Goal: Task Accomplishment & Management: Complete application form

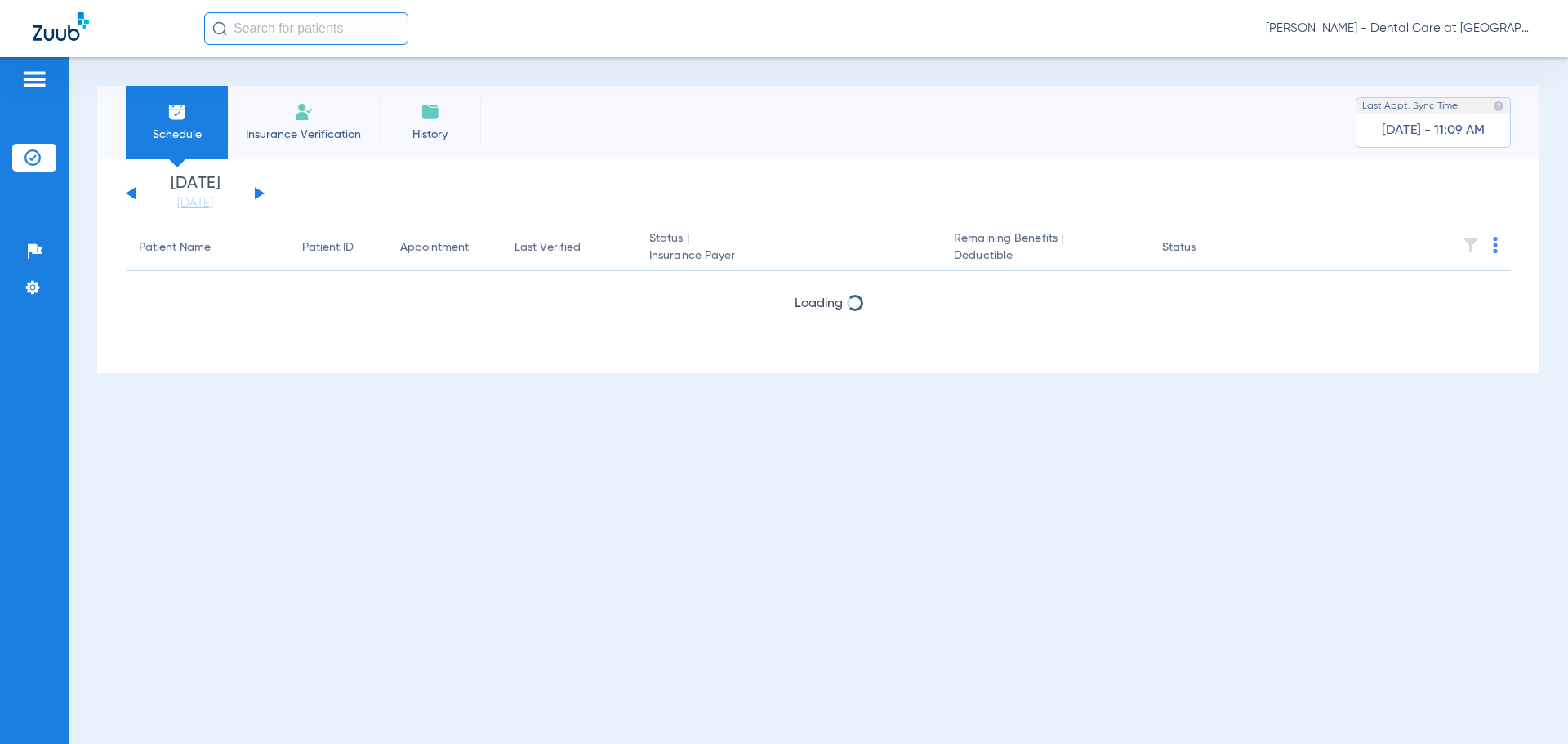
click at [281, 126] on span "Insurance Verification" at bounding box center [303, 135] width 126 height 17
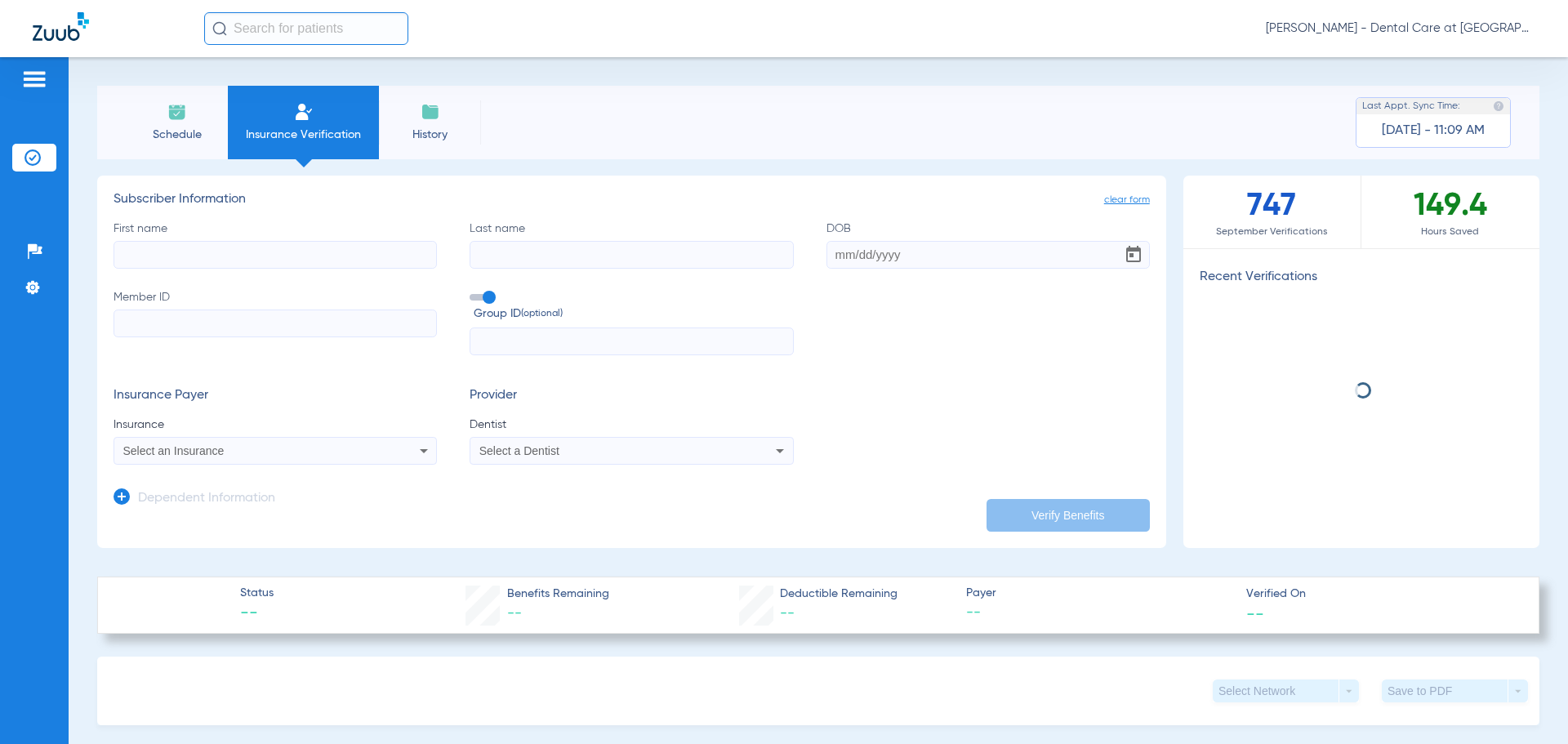
click at [291, 257] on input "First name" at bounding box center [275, 255] width 324 height 28
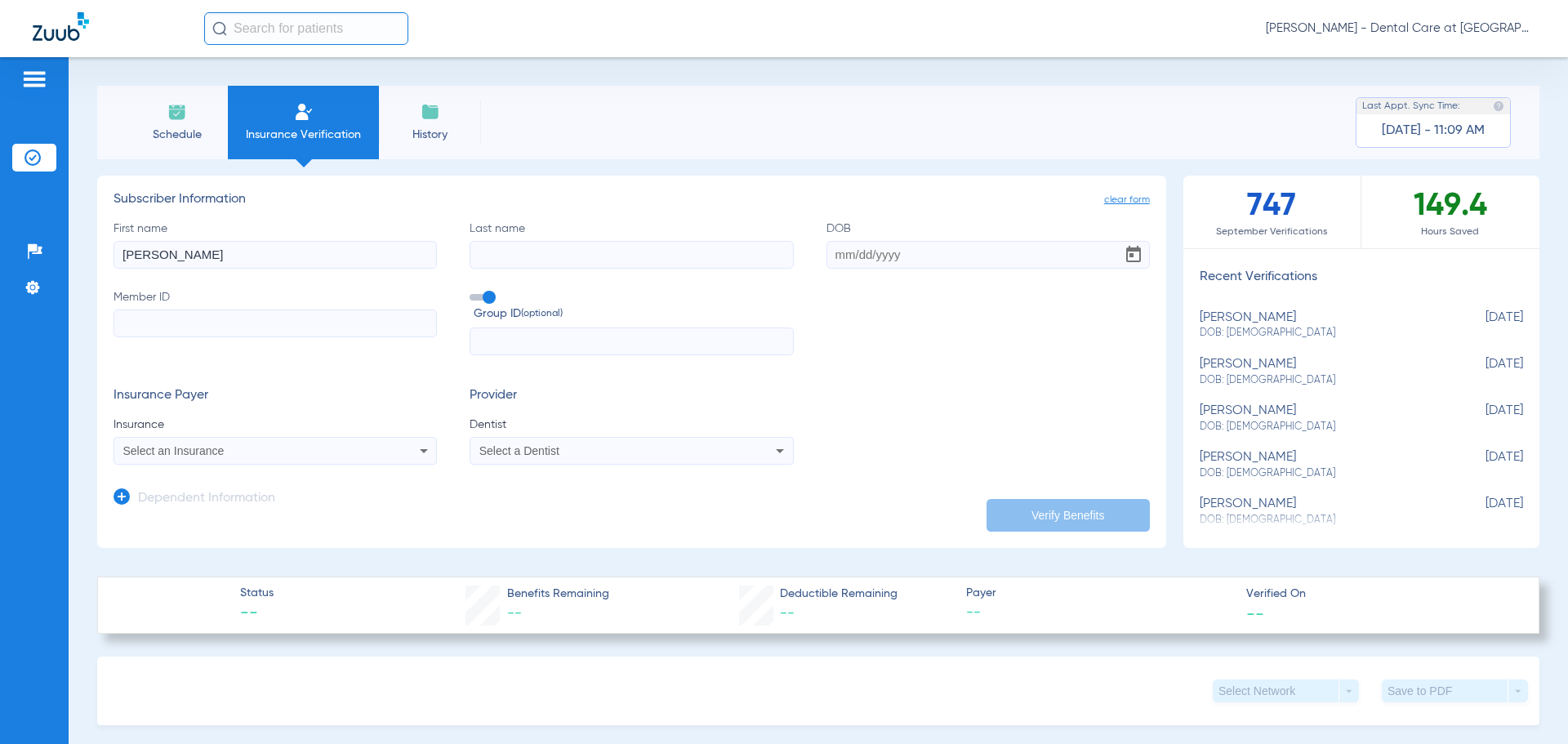
type input "[PERSON_NAME]"
type input "[DATE]"
click at [267, 321] on input "Member ID" at bounding box center [275, 324] width 324 height 28
click at [237, 325] on input "Member ID Required" at bounding box center [275, 324] width 324 height 28
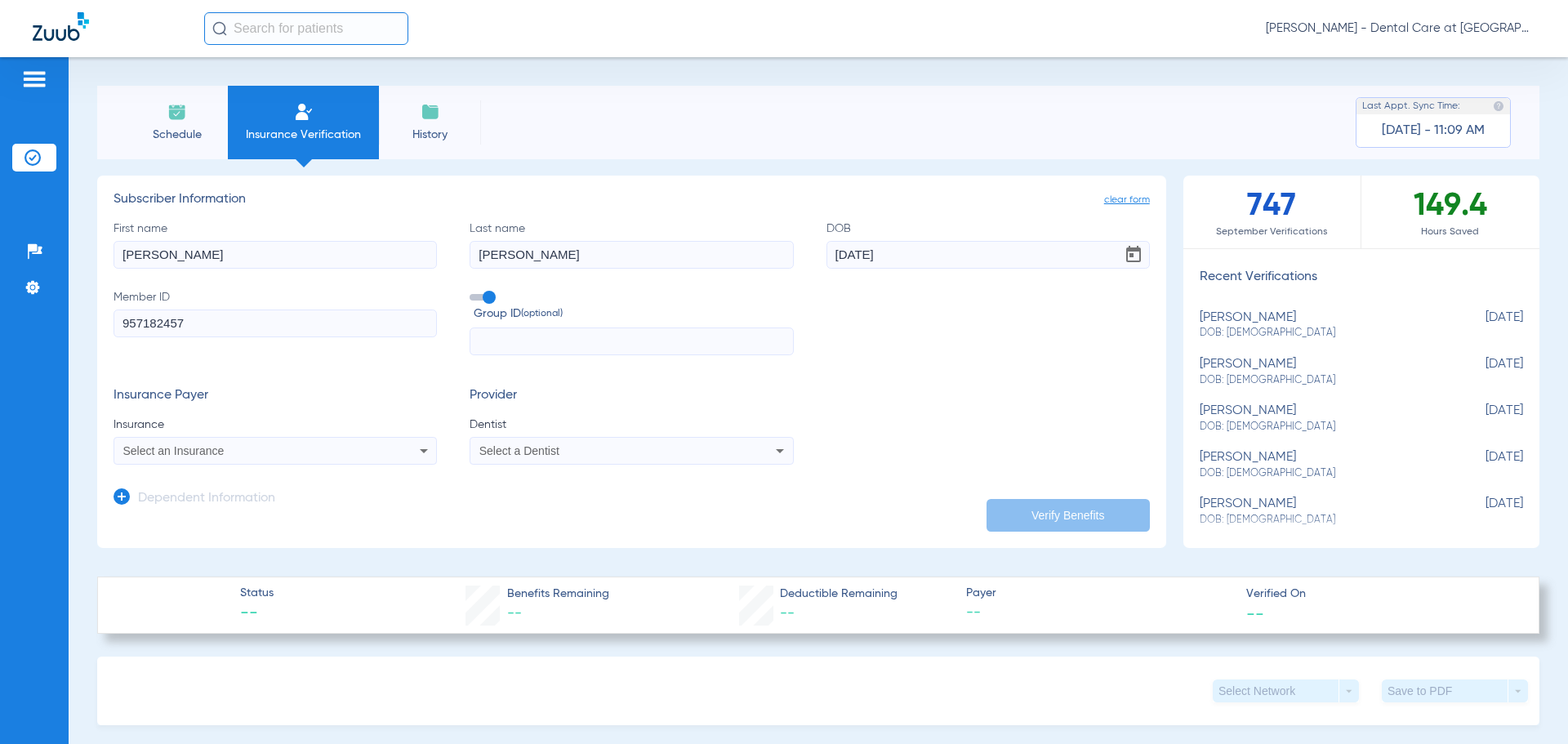
type input "957182457"
click at [312, 451] on div "Select an Insurance" at bounding box center [245, 451] width 244 height 11
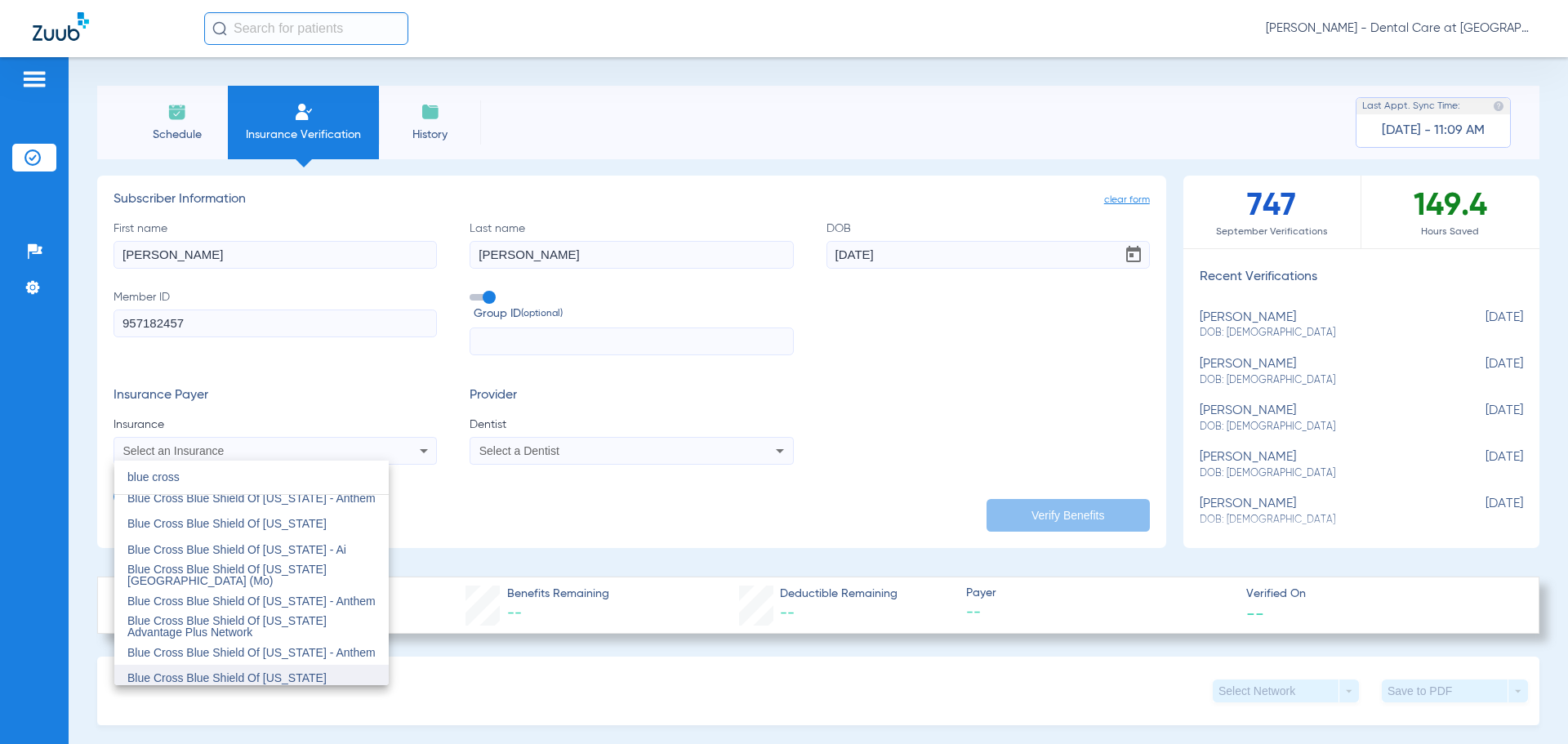
scroll to position [245, 0]
type input "blue cross"
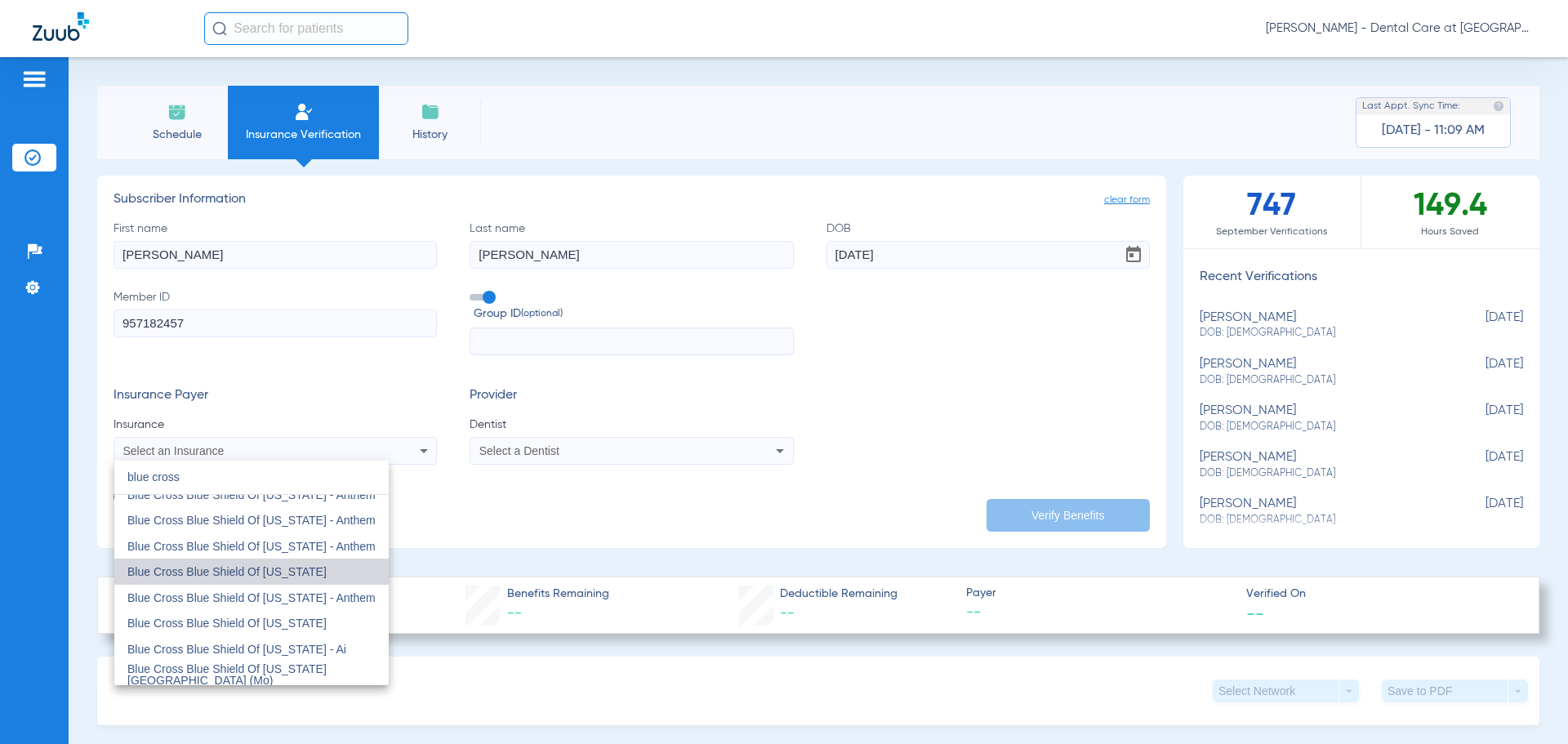
click at [315, 573] on mat-option "Blue Cross Blue Shield Of [US_STATE]" at bounding box center [251, 571] width 275 height 26
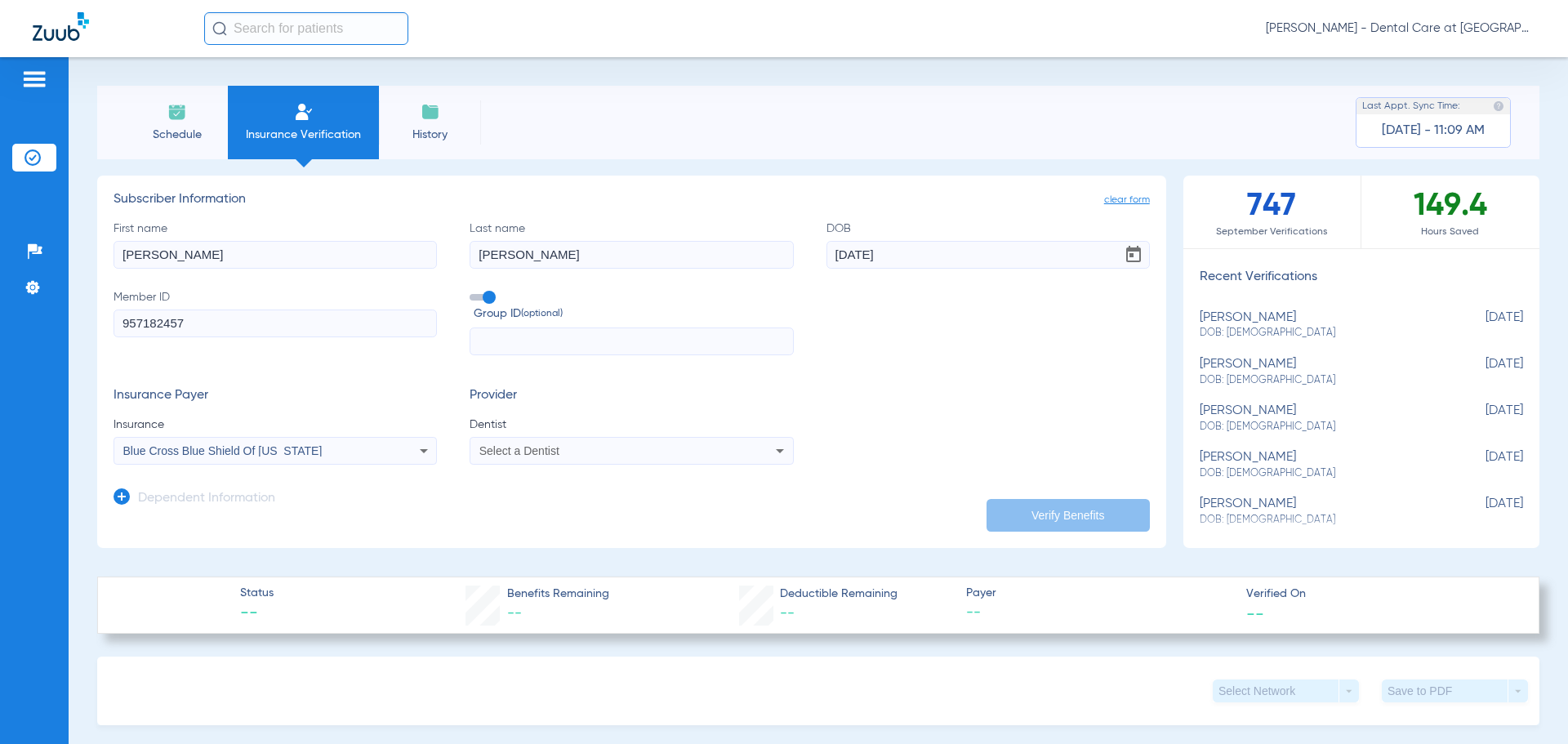
click at [558, 457] on div "Select a Dentist" at bounding box center [631, 450] width 322 height 19
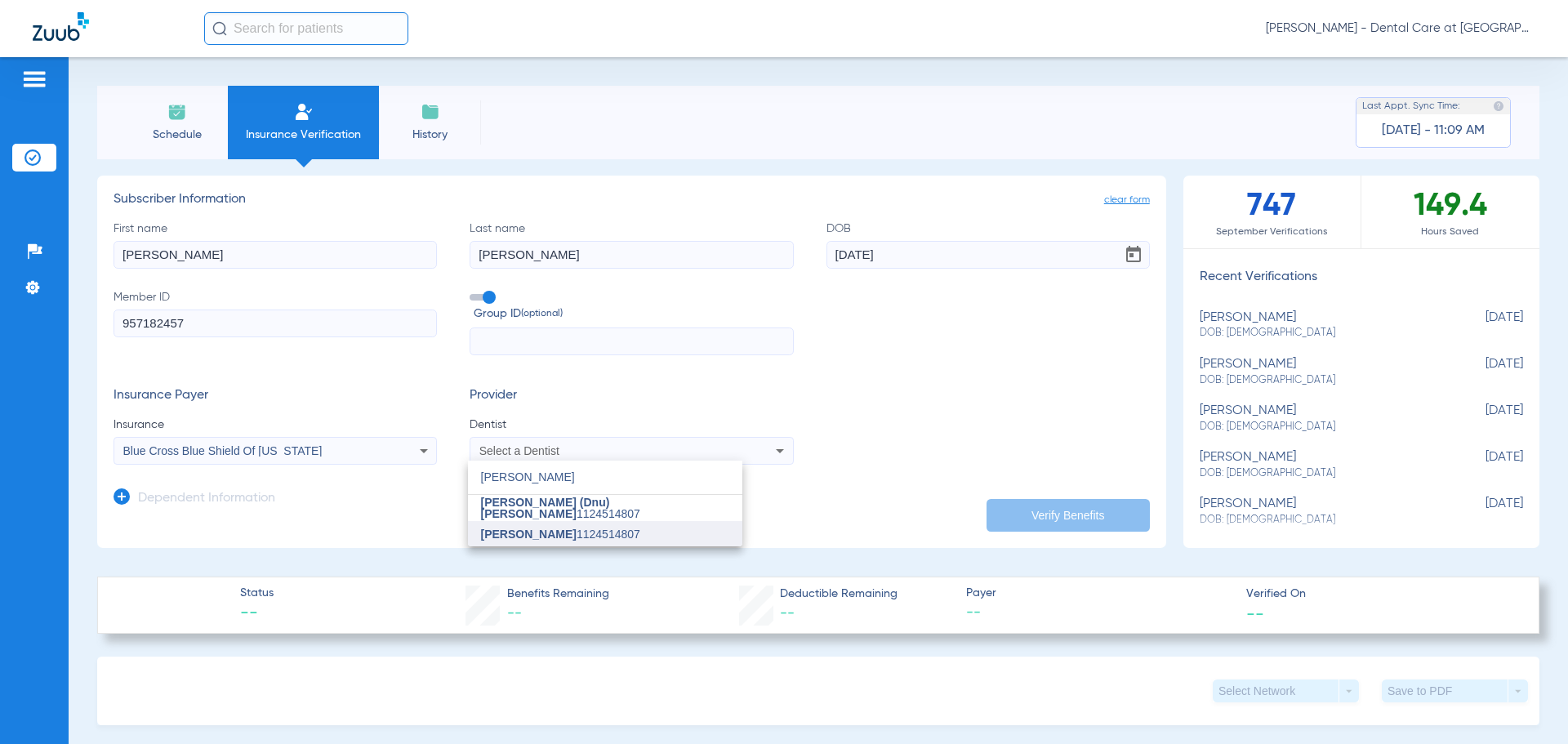
type input "[PERSON_NAME]"
click at [584, 539] on span "[PERSON_NAME] 1124514807" at bounding box center [561, 534] width 160 height 11
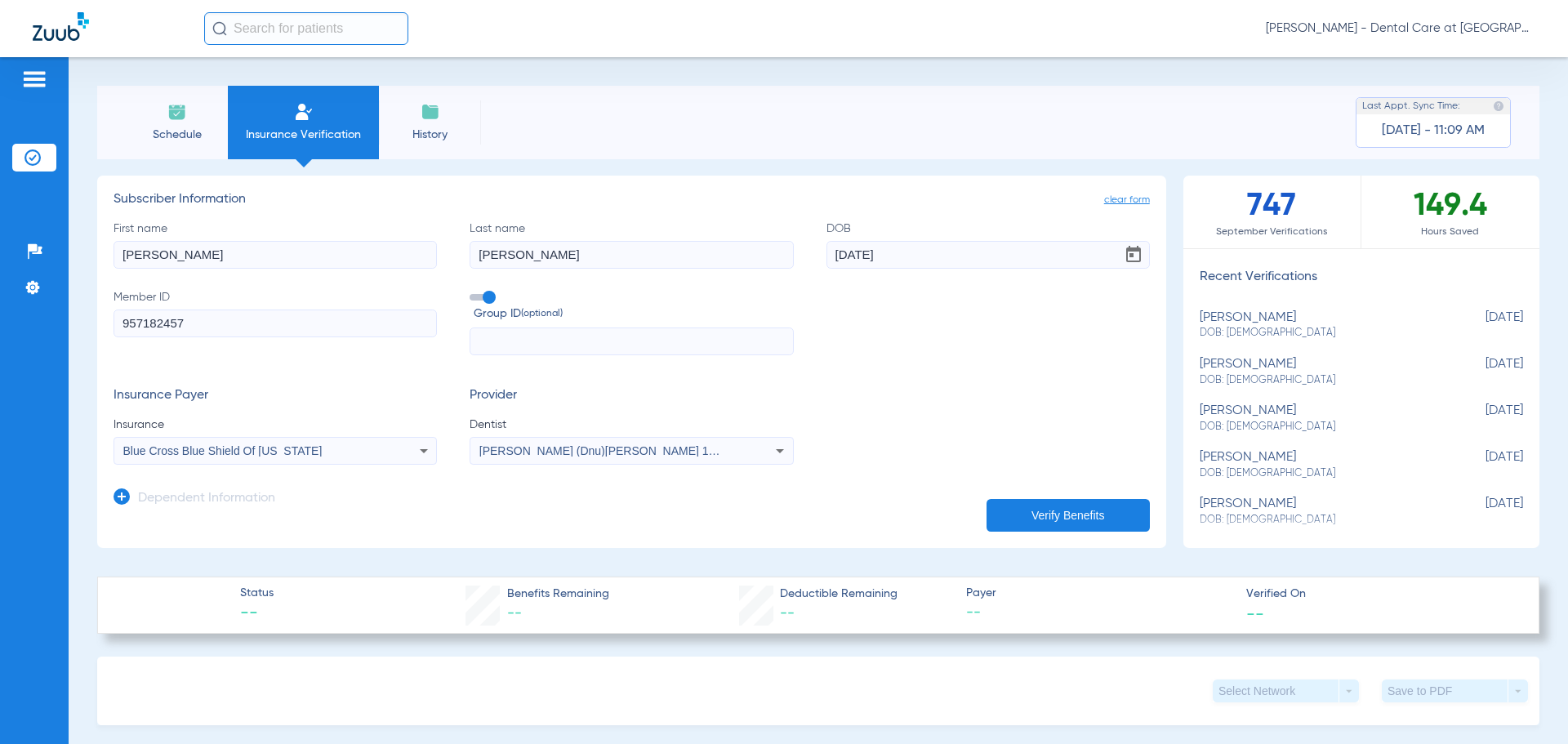
click at [1068, 522] on button "Verify Benefits" at bounding box center [1069, 515] width 163 height 32
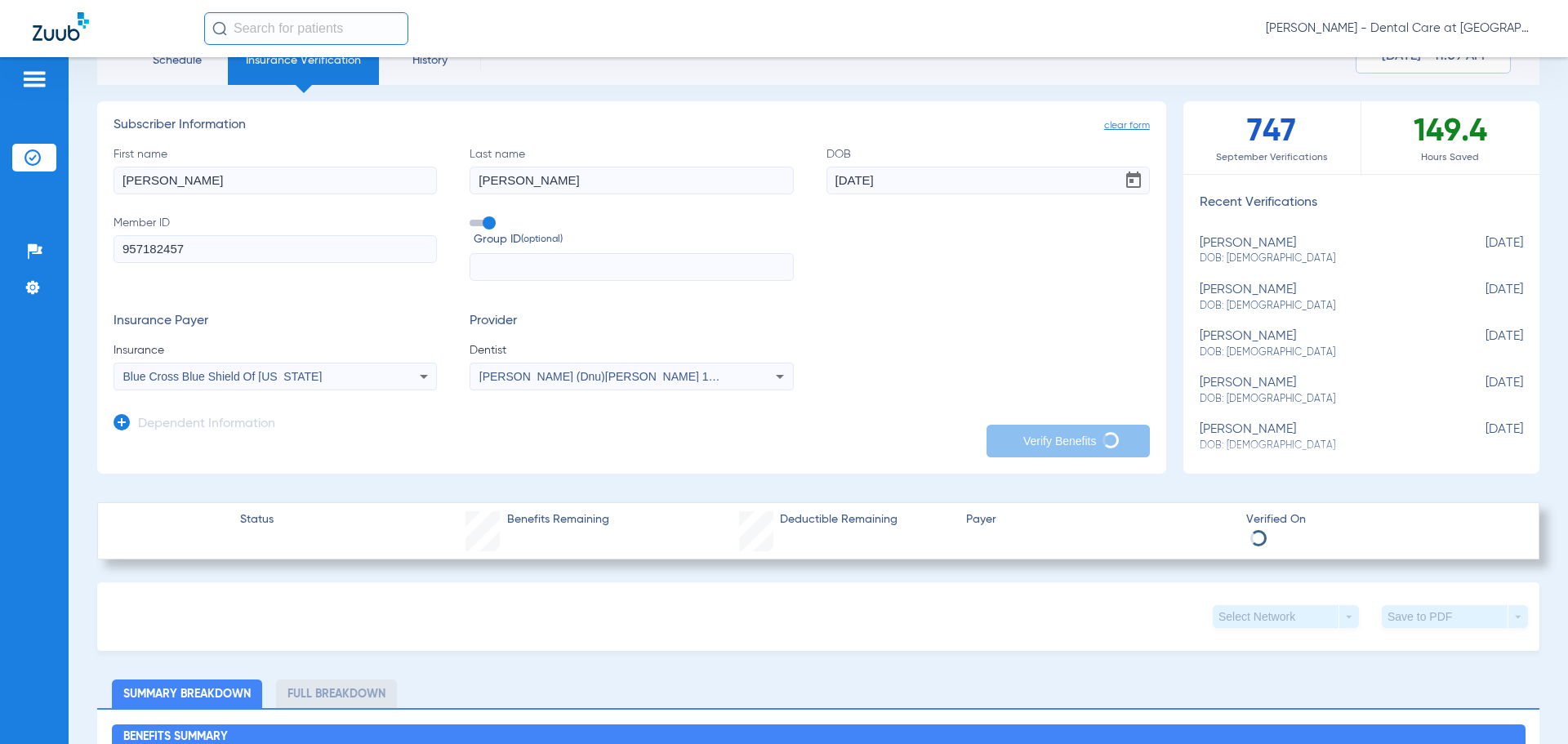
scroll to position [0, 0]
